Goal: Browse casually

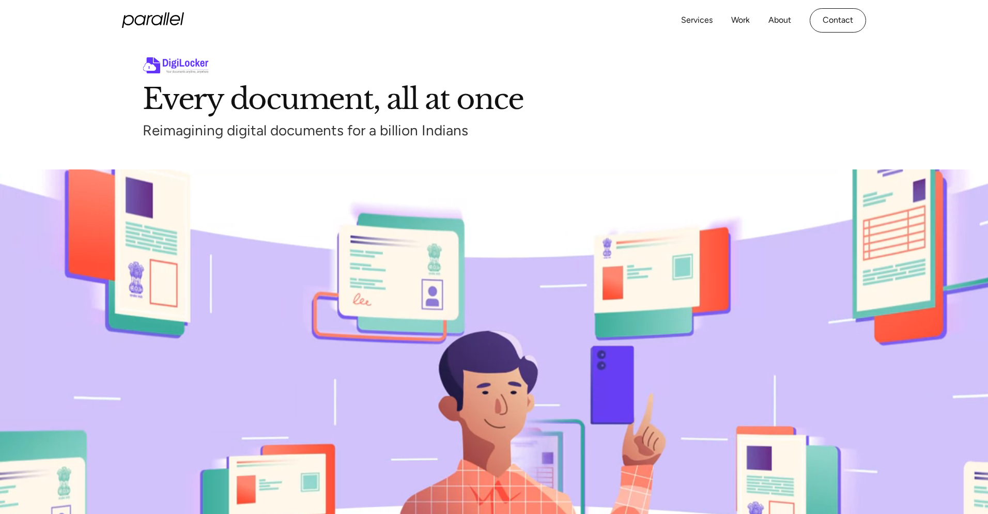
click at [155, 22] on icon "home" at bounding box center [153, 19] width 62 height 15
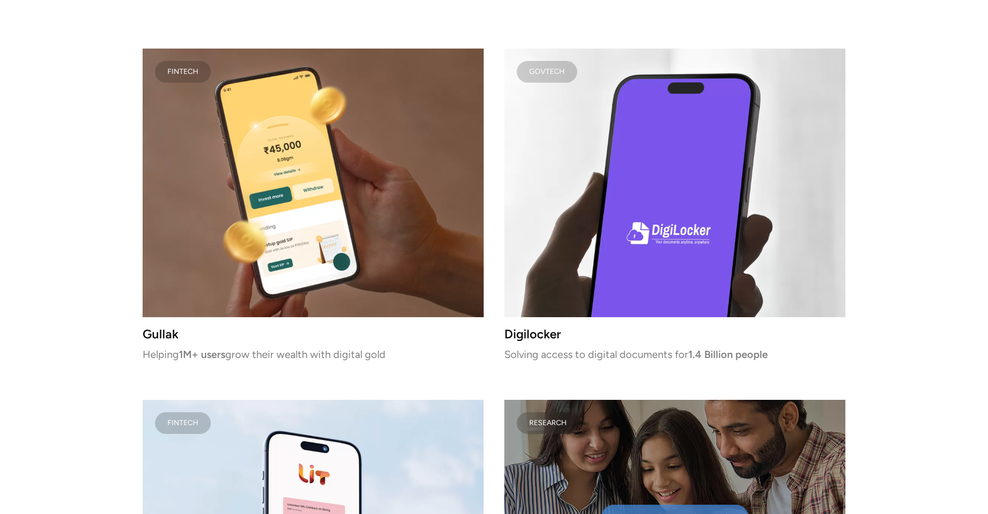
scroll to position [1888, 0]
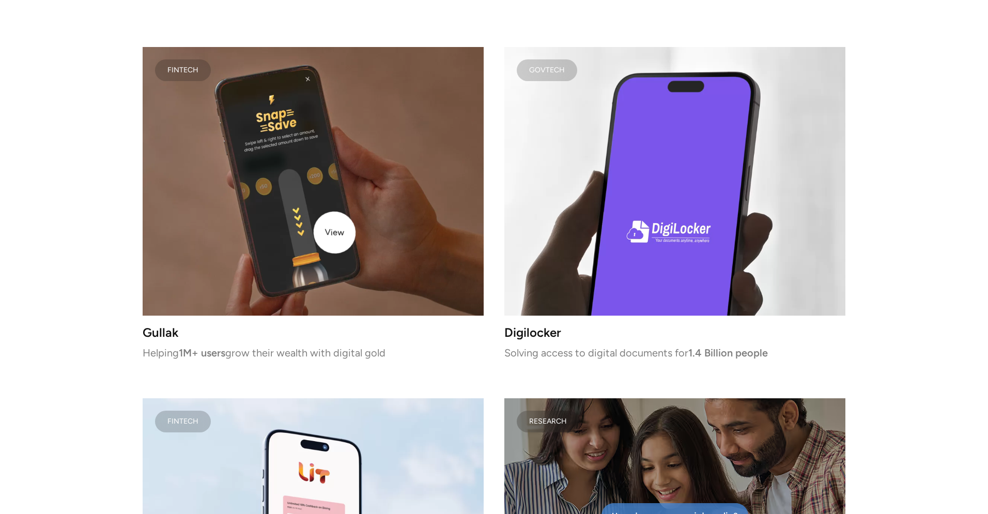
click at [337, 235] on video at bounding box center [313, 181] width 341 height 269
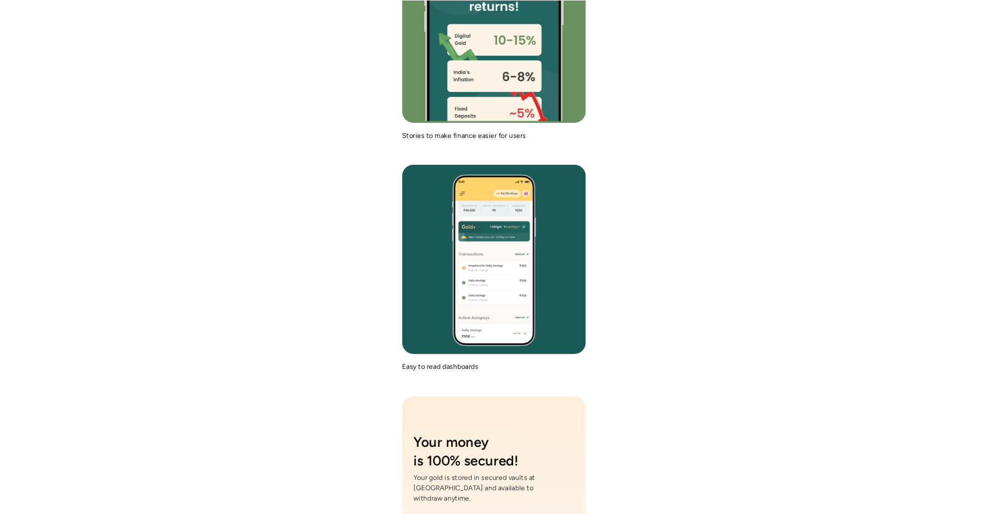
scroll to position [3903, 0]
